Goal: Check status

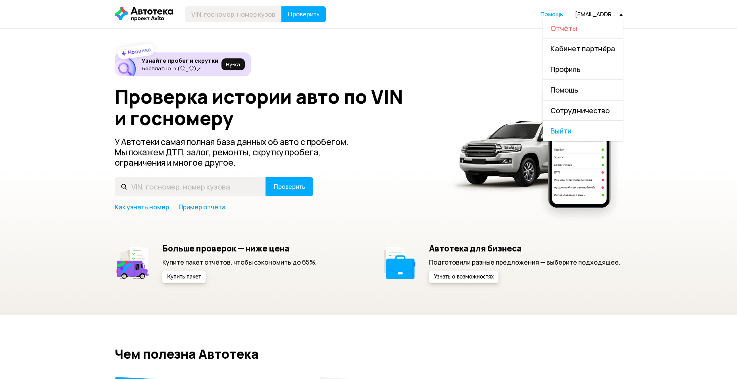
click at [577, 27] on span "Отчёты" at bounding box center [563, 28] width 27 height 10
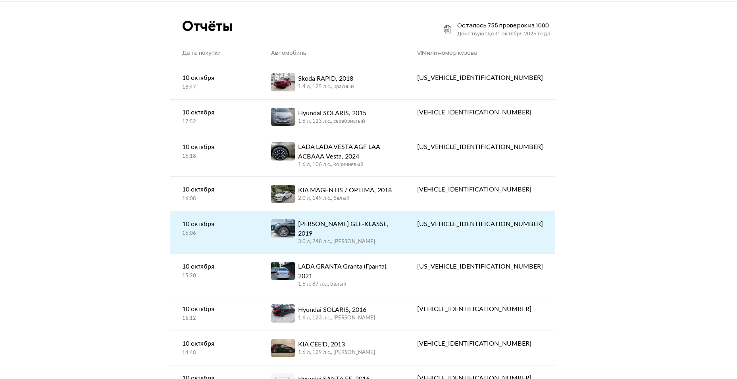
scroll to position [40, 0]
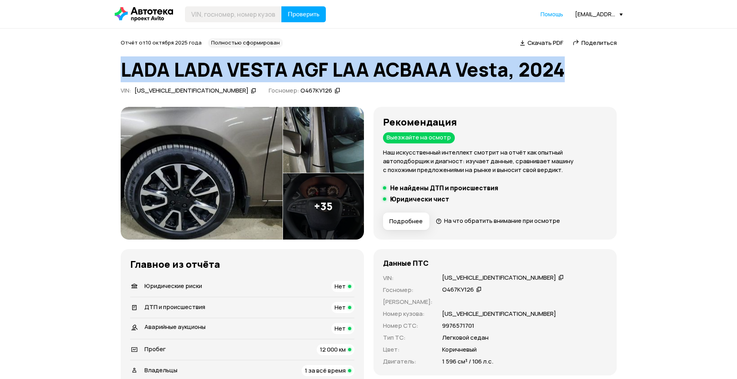
drag, startPoint x: 127, startPoint y: 63, endPoint x: 568, endPoint y: 56, distance: 441.7
click at [568, 56] on div "Отчёт от [DATE] Полностью сформирован   Скачать PDF   Поделиться LADA LADA VEST…" at bounding box center [369, 67] width 496 height 59
copy h1 "LADA LADA VESTA АGF LАА АСВААА Vesta, 2024"
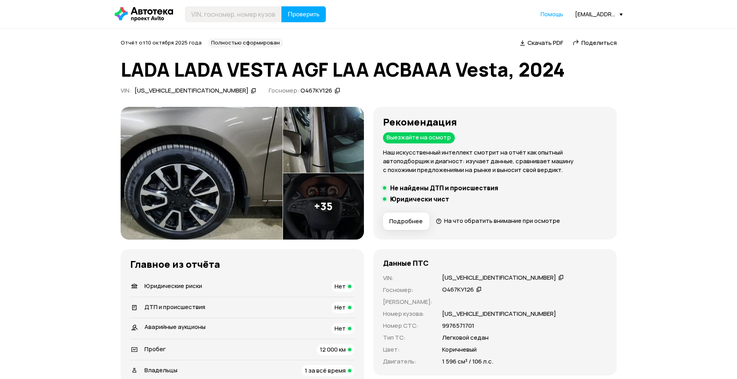
click at [251, 90] on icon at bounding box center [254, 91] width 6 height 8
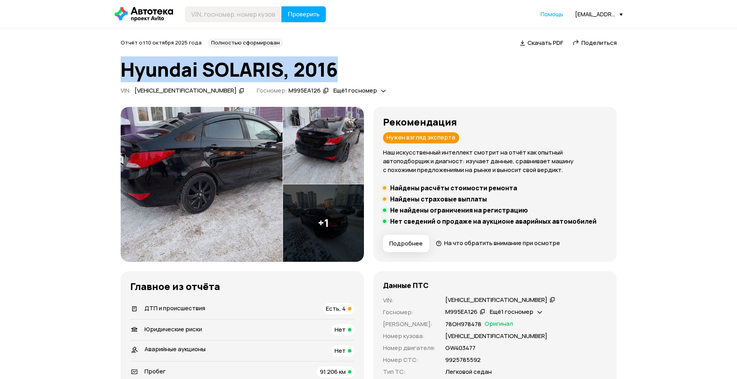
drag, startPoint x: 100, startPoint y: 70, endPoint x: 404, endPoint y: 69, distance: 303.6
copy h1 "Hyundai SOLARIS, 2016"
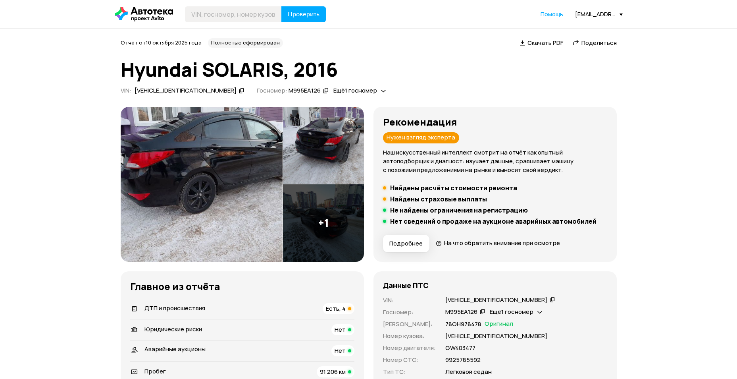
click at [204, 93] on div "Z94CT41DBHR515989" at bounding box center [189, 91] width 112 height 8
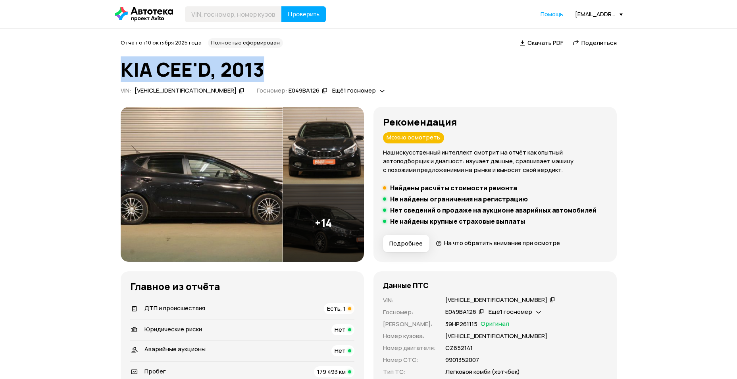
drag, startPoint x: 113, startPoint y: 65, endPoint x: 274, endPoint y: 66, distance: 160.3
copy h1 "KIA CEE'D, 2013"
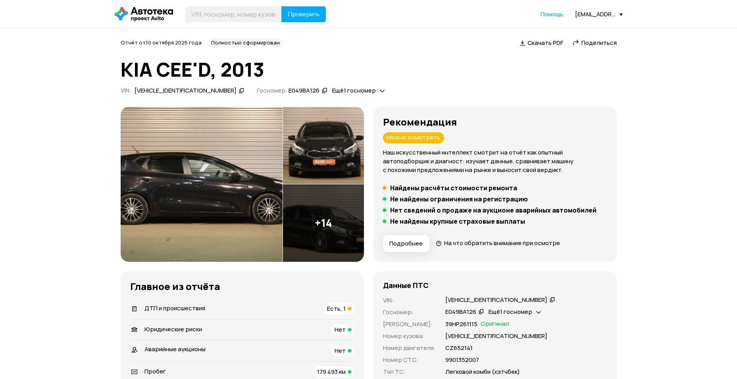
click at [239, 93] on icon at bounding box center [242, 91] width 6 height 8
